Goal: Task Accomplishment & Management: Manage account settings

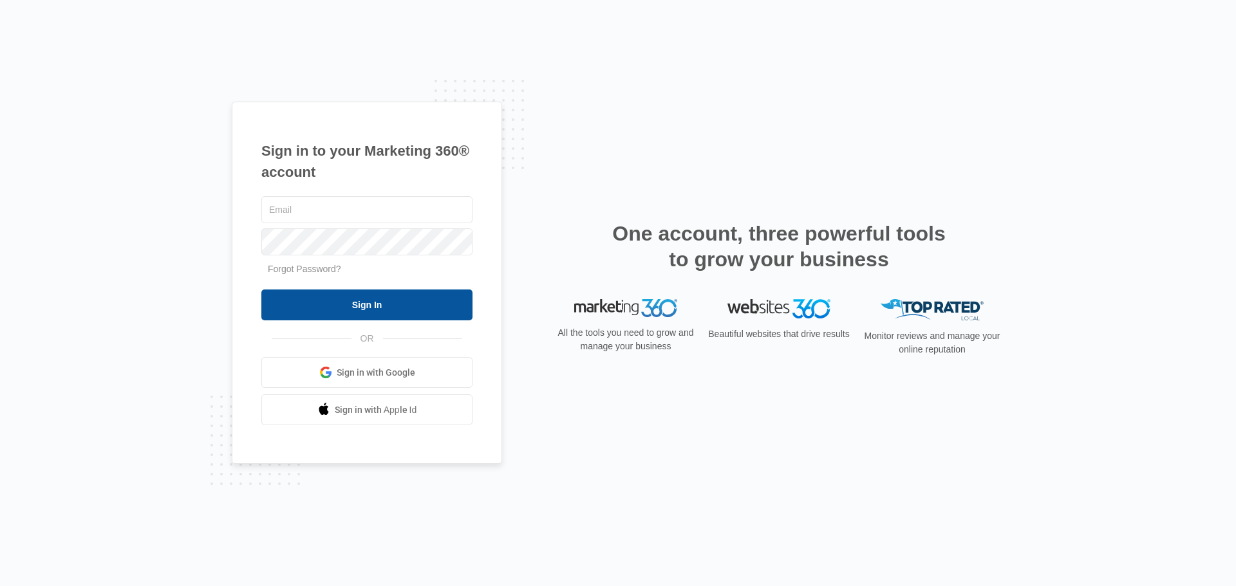
type input "[EMAIL_ADDRESS][DOMAIN_NAME]"
click at [389, 311] on input "Sign In" at bounding box center [366, 305] width 211 height 31
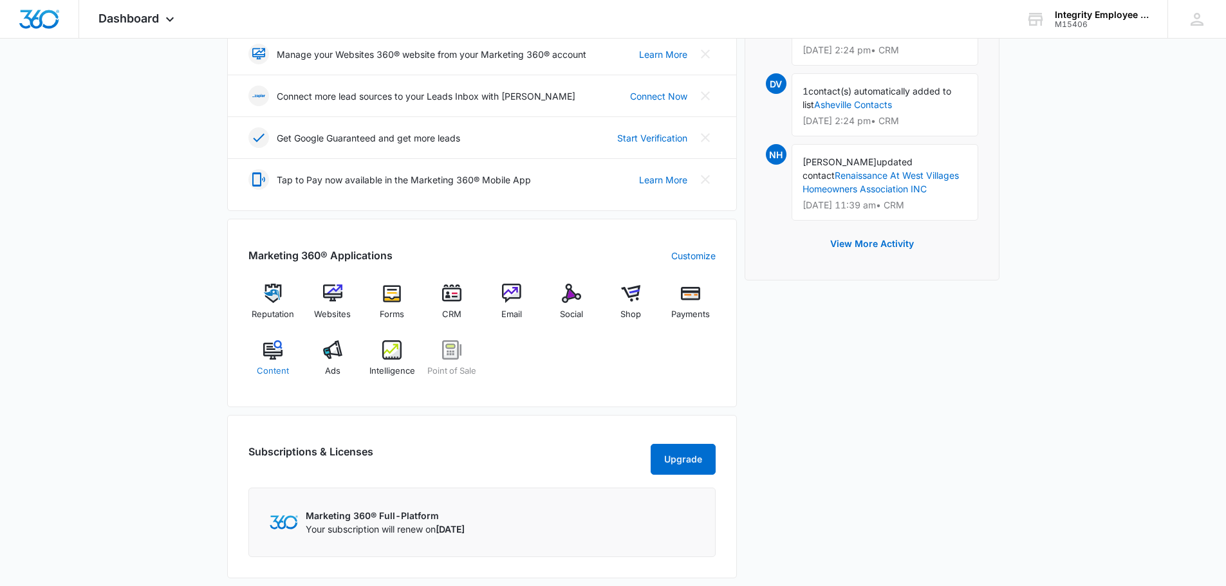
scroll to position [386, 0]
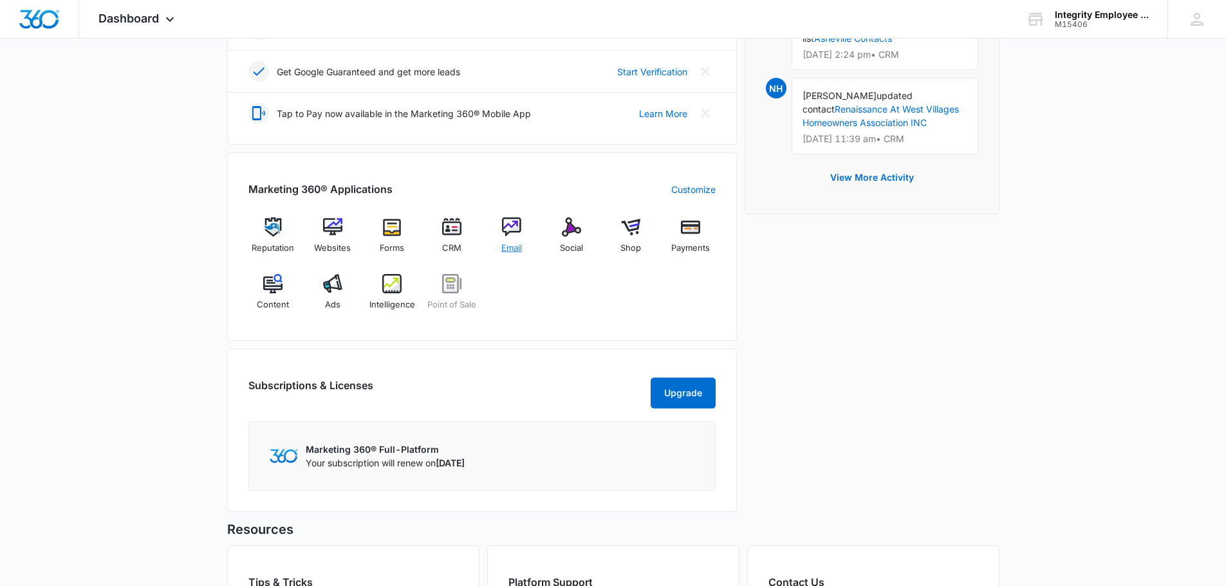
click at [505, 225] on img at bounding box center [511, 227] width 19 height 19
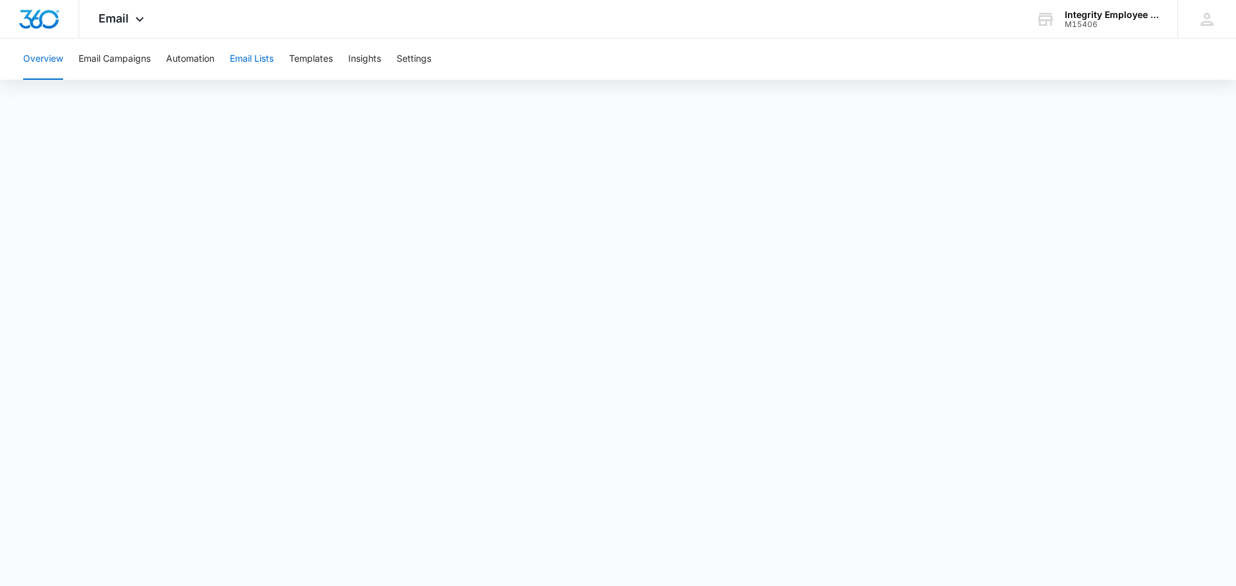
click at [239, 56] on button "Email Lists" at bounding box center [252, 59] width 44 height 41
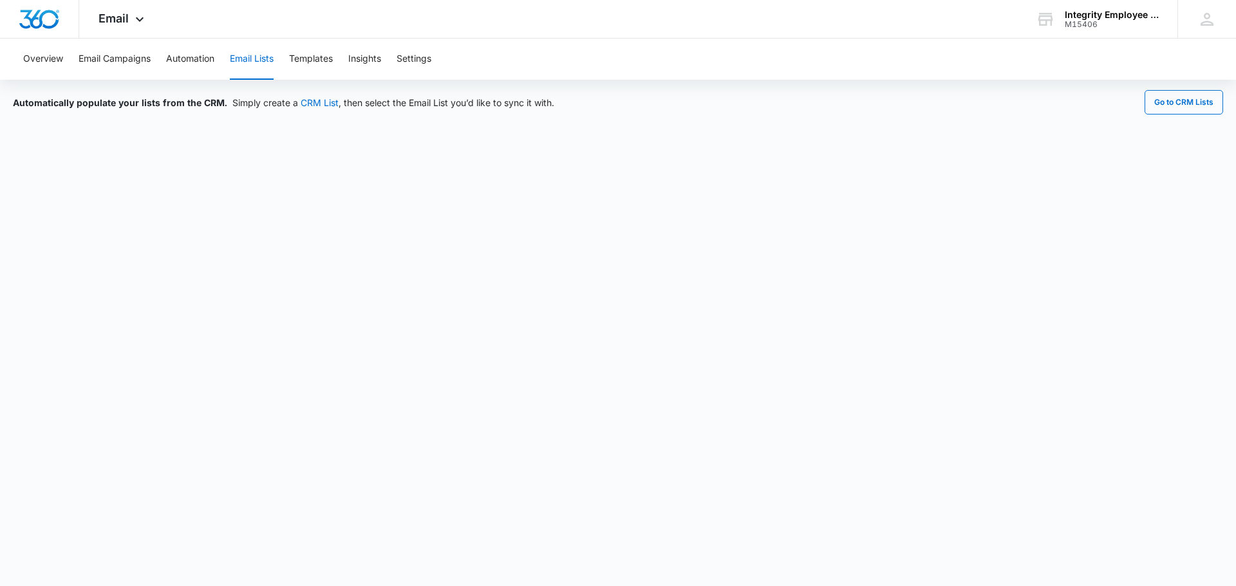
click at [268, 56] on button "Email Lists" at bounding box center [252, 59] width 44 height 41
click at [246, 62] on button "Email Lists" at bounding box center [252, 59] width 44 height 41
click at [201, 56] on button "Automation" at bounding box center [190, 59] width 48 height 41
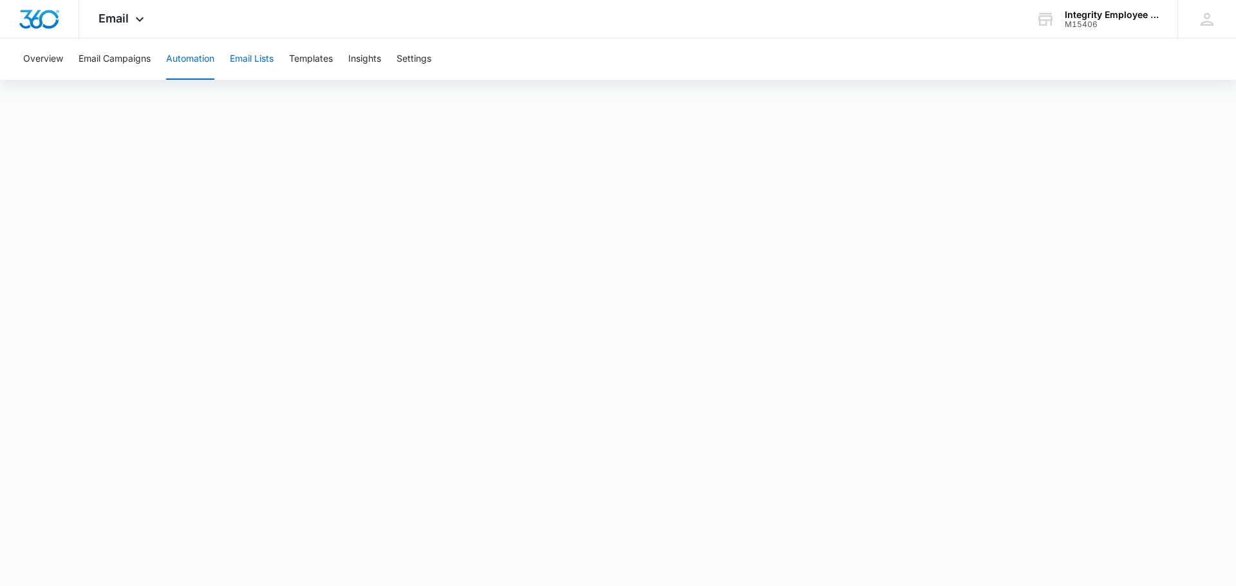
click at [249, 61] on button "Email Lists" at bounding box center [252, 59] width 44 height 41
